Goal: Task Accomplishment & Management: Manage account settings

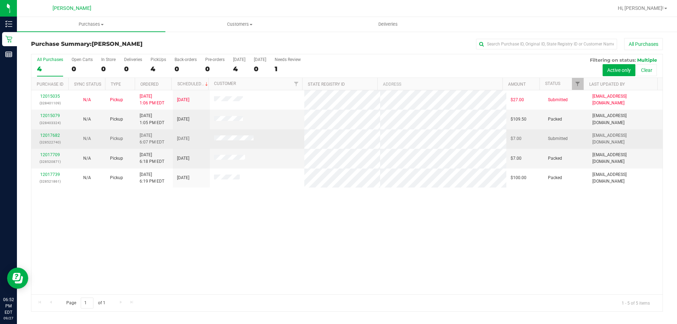
drag, startPoint x: 244, startPoint y: 142, endPoint x: 110, endPoint y: 131, distance: 134.3
click at [244, 142] on span at bounding box center [233, 138] width 39 height 7
click at [50, 139] on p "(328522740)" at bounding box center [50, 142] width 29 height 7
click at [53, 135] on link "12017682" at bounding box center [50, 135] width 20 height 5
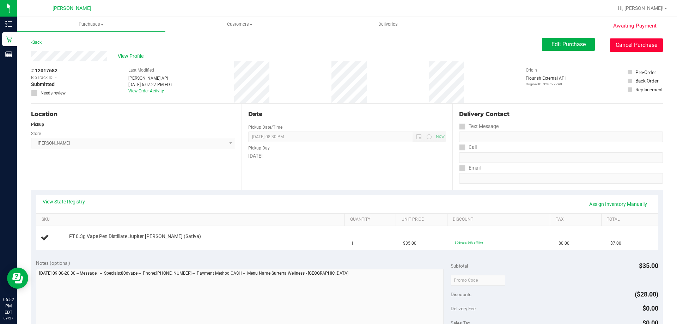
click at [629, 46] on button "Cancel Purchase" at bounding box center [636, 44] width 53 height 13
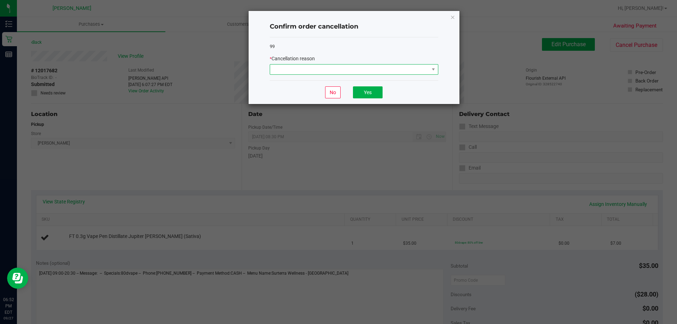
click at [310, 72] on span at bounding box center [349, 69] width 159 height 10
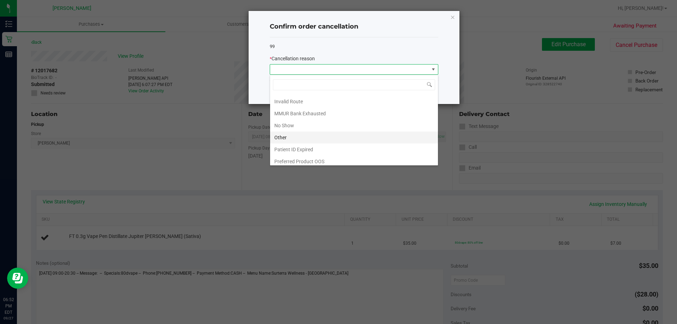
scroll to position [37, 0]
drag, startPoint x: 296, startPoint y: 134, endPoint x: 351, endPoint y: 102, distance: 63.8
click at [297, 134] on li "Other" at bounding box center [354, 134] width 168 height 12
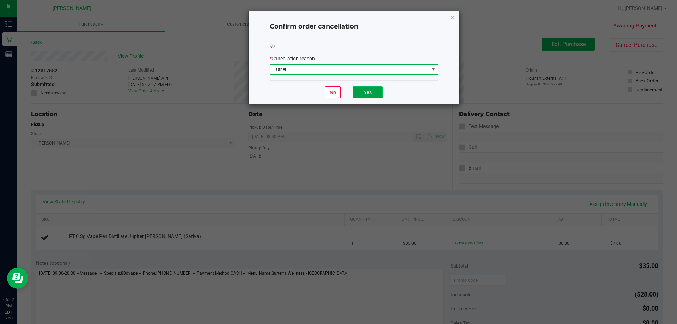
click at [375, 93] on button "Yes" at bounding box center [368, 92] width 30 height 12
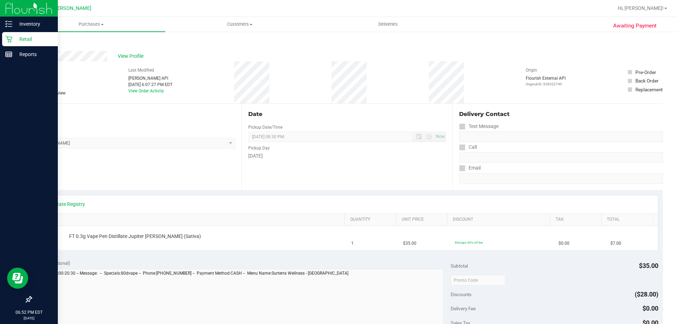
click at [12, 41] on icon at bounding box center [8, 39] width 7 height 7
